Goal: Information Seeking & Learning: Learn about a topic

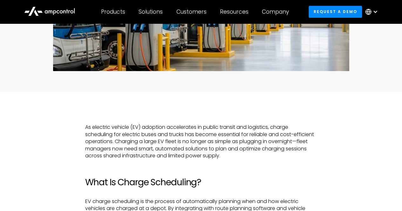
scroll to position [222, 0]
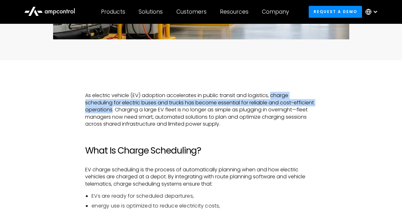
drag, startPoint x: 274, startPoint y: 96, endPoint x: 133, endPoint y: 112, distance: 141.4
click at [133, 112] on p "As electric vehicle (EV) adoption accelerates in public transit and logistics, …" at bounding box center [201, 110] width 232 height 36
copy p "charge scheduling for electric buses and trucks has become essential for reliab…"
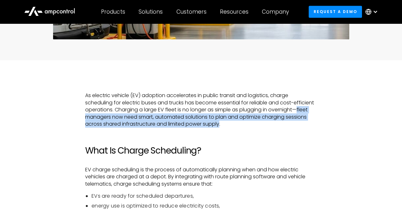
drag, startPoint x: 114, startPoint y: 117, endPoint x: 268, endPoint y: 125, distance: 154.6
click at [268, 125] on p "As electric vehicle (EV) adoption accelerates in public transit and logistics, …" at bounding box center [201, 110] width 232 height 36
copy p "fleet managers now need smart, automated solutions to plan and optimize chargin…"
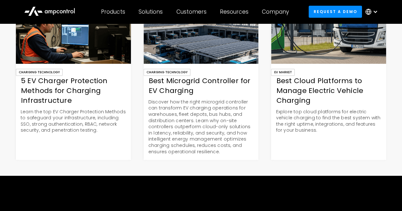
scroll to position [1080, 0]
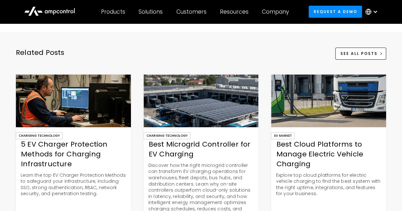
click at [190, 108] on img at bounding box center [201, 101] width 115 height 53
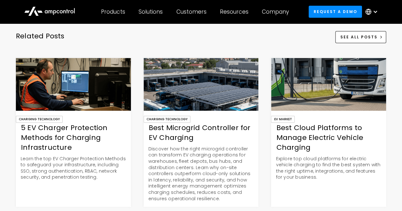
scroll to position [2383, 0]
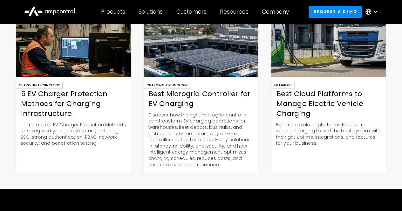
click at [326, 111] on div "Best Cloud Platforms to Manage Electric Vehicle Charging" at bounding box center [328, 103] width 115 height 29
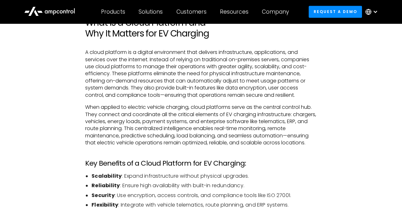
scroll to position [220, 0]
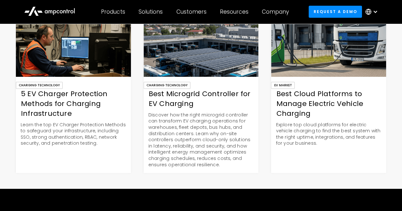
scroll to position [2383, 0]
